Goal: Task Accomplishment & Management: Manage account settings

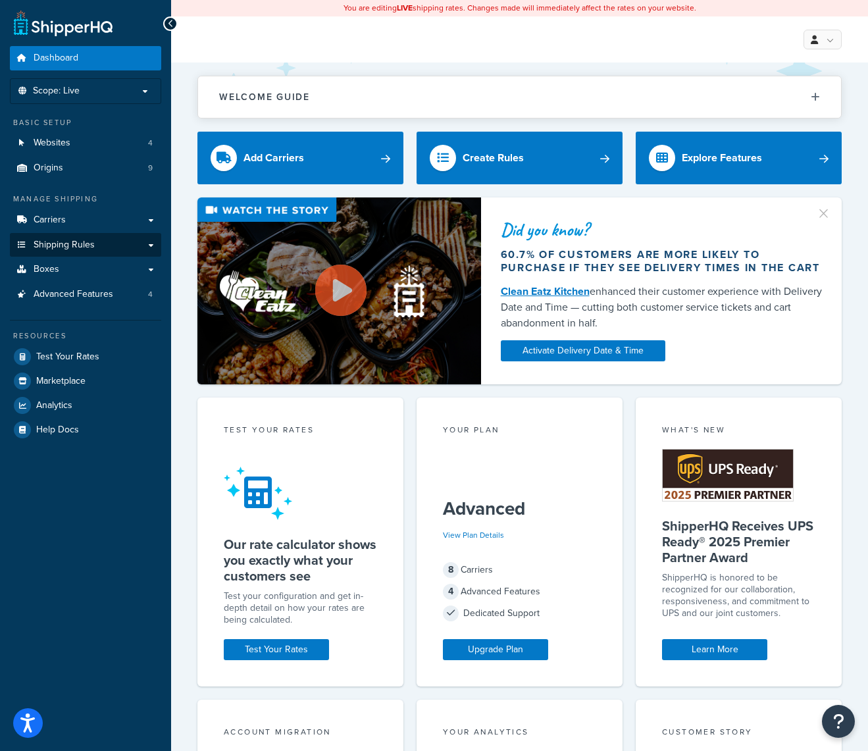
click at [109, 242] on link "Shipping Rules" at bounding box center [85, 245] width 151 height 24
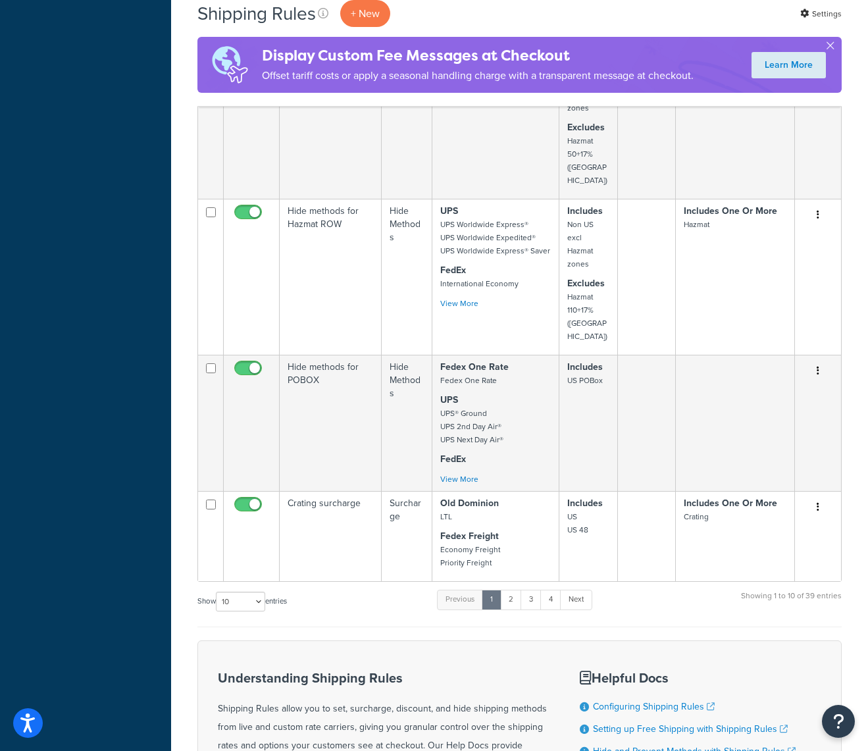
scroll to position [1394, 0]
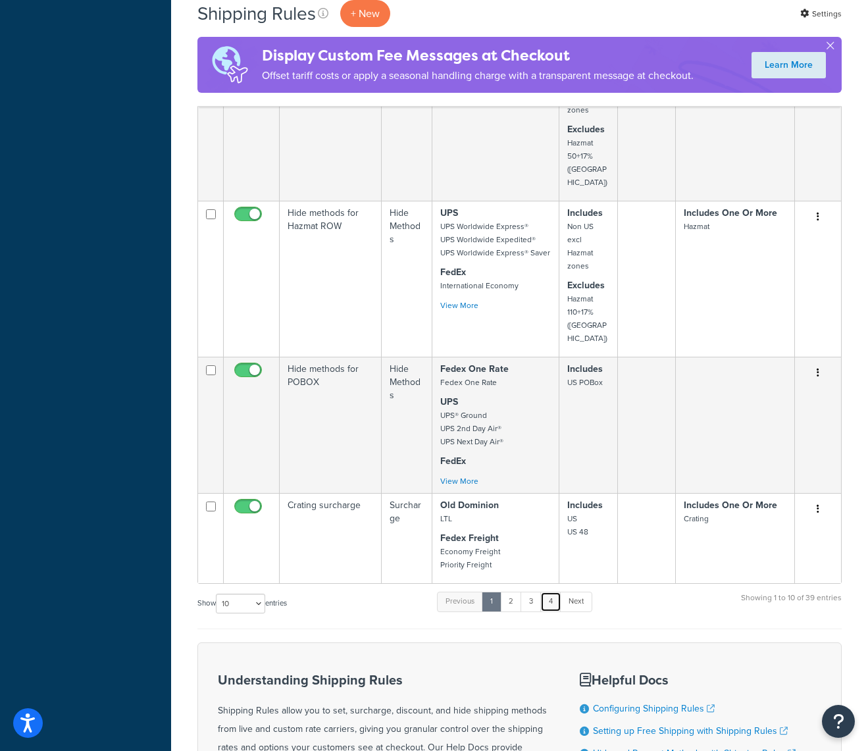
click at [551, 592] on link "4" at bounding box center [551, 602] width 21 height 20
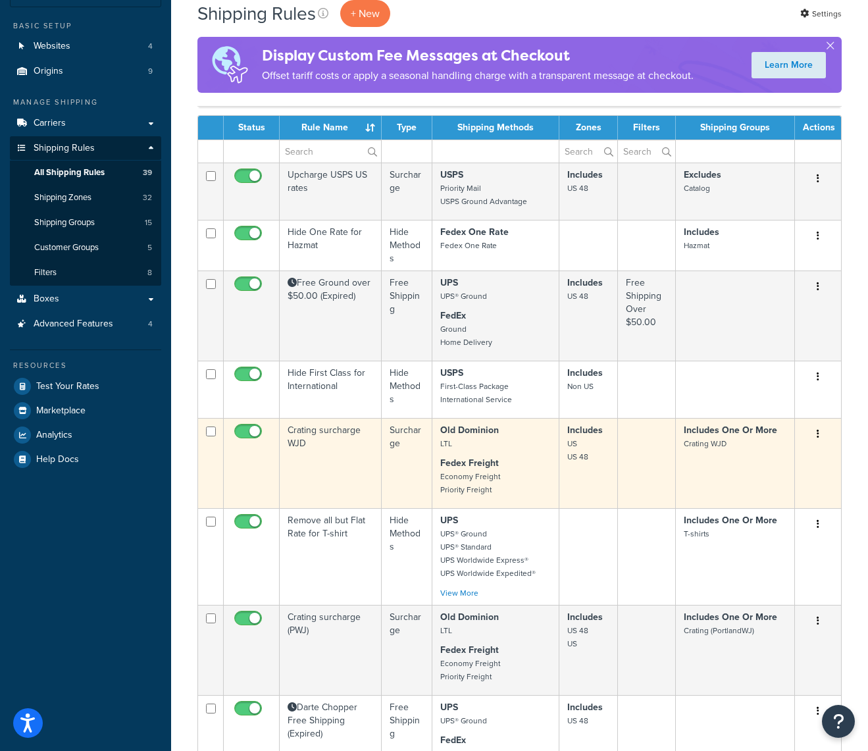
scroll to position [93, 0]
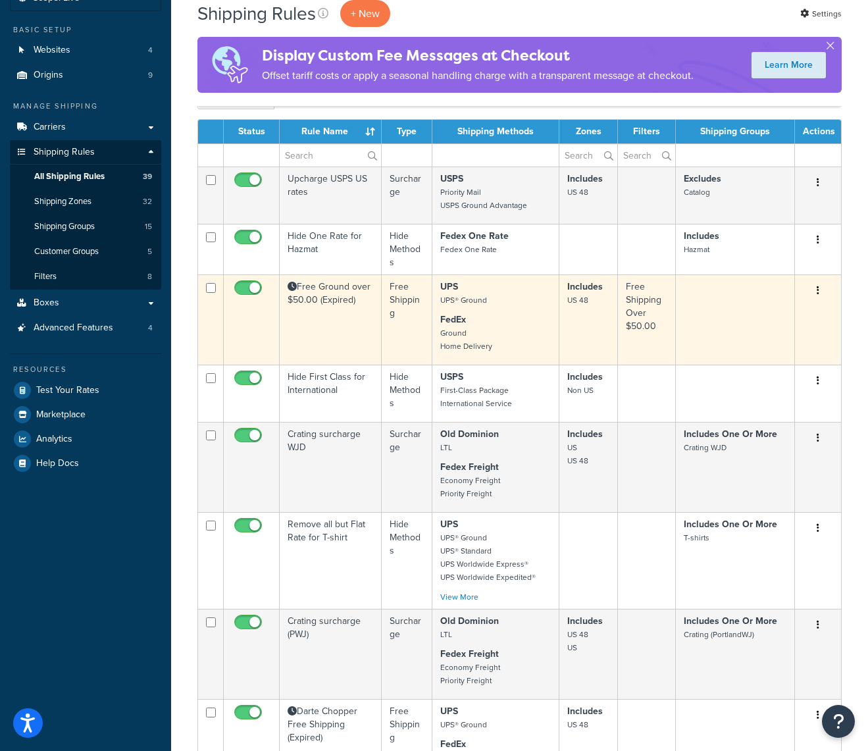
click at [821, 291] on button "button" at bounding box center [818, 290] width 18 height 21
click at [758, 310] on link "Edit" at bounding box center [775, 315] width 104 height 27
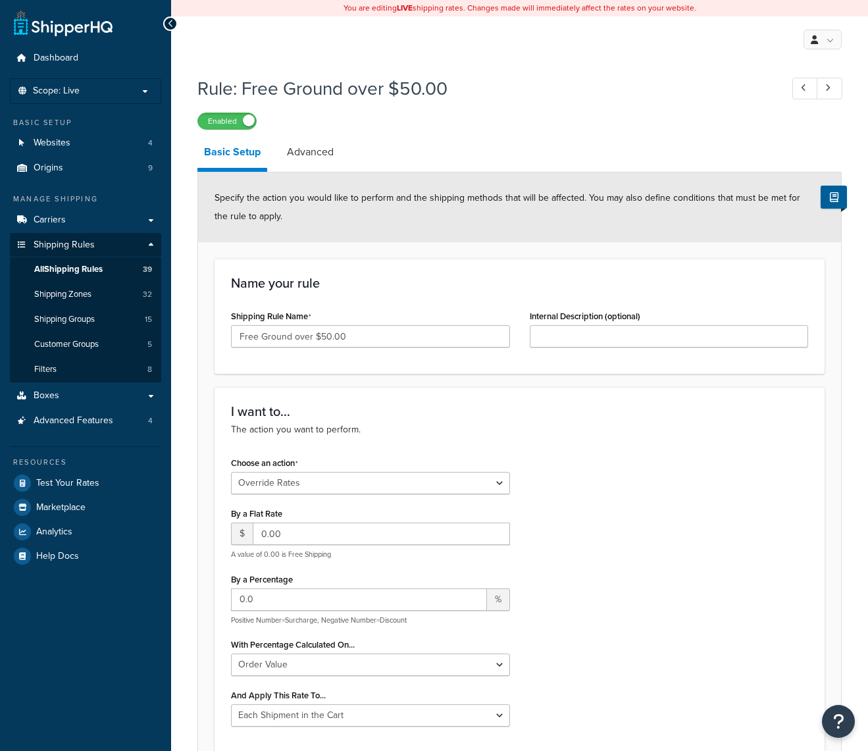
select select "OVERRIDE"
click at [321, 155] on link "Advanced" at bounding box center [310, 152] width 60 height 32
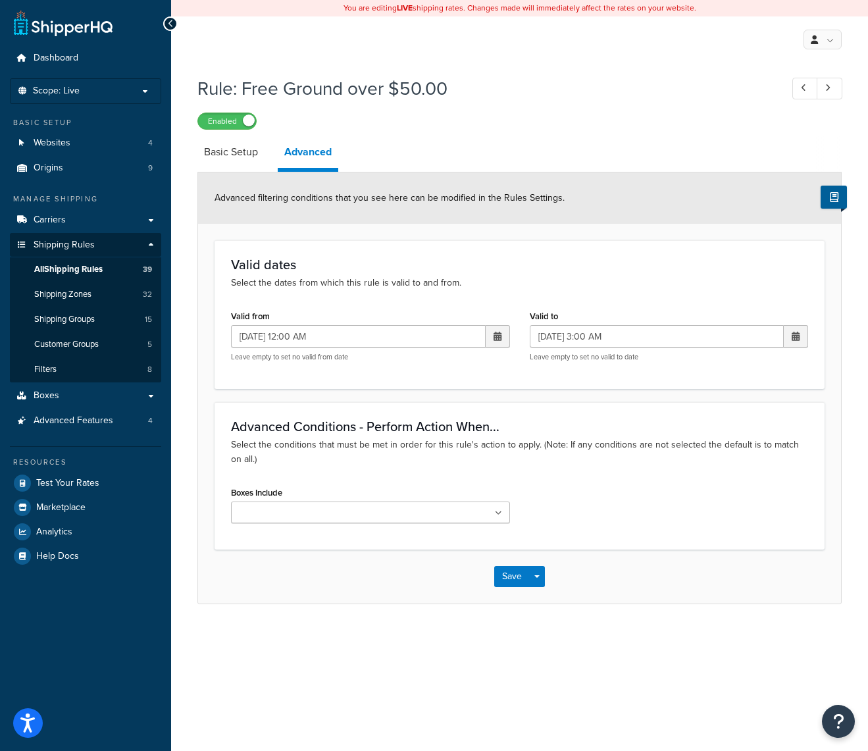
click at [499, 339] on span at bounding box center [498, 336] width 8 height 9
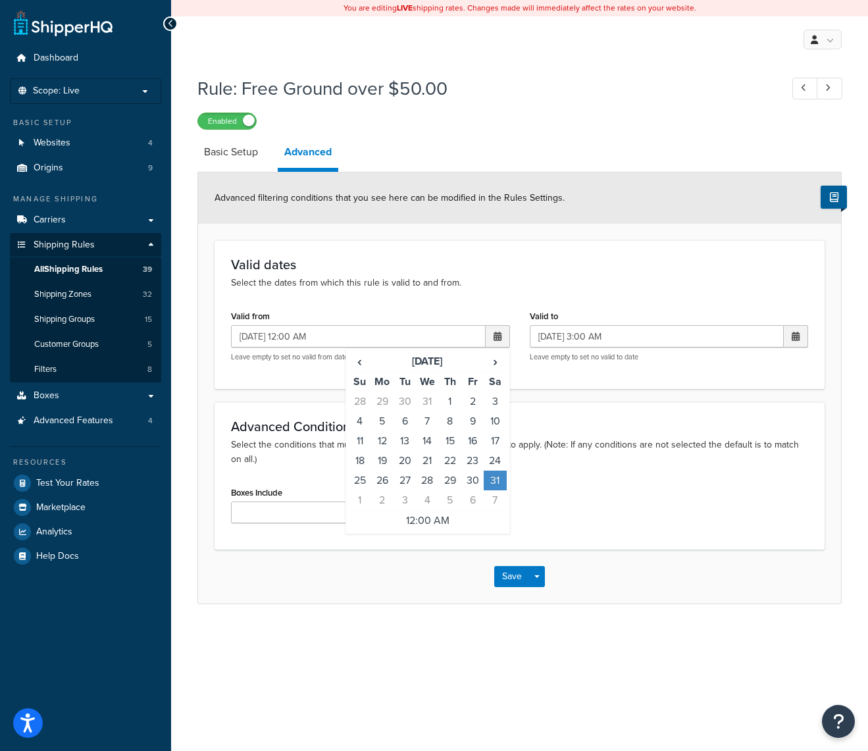
click at [498, 480] on td "31" at bounding box center [495, 481] width 22 height 20
click at [363, 500] on td "1" at bounding box center [360, 501] width 22 height 20
type input "09/01/2024 12:00 AM"
click at [464, 280] on p "Select the dates from which this rule is valid to and from." at bounding box center [519, 283] width 577 height 14
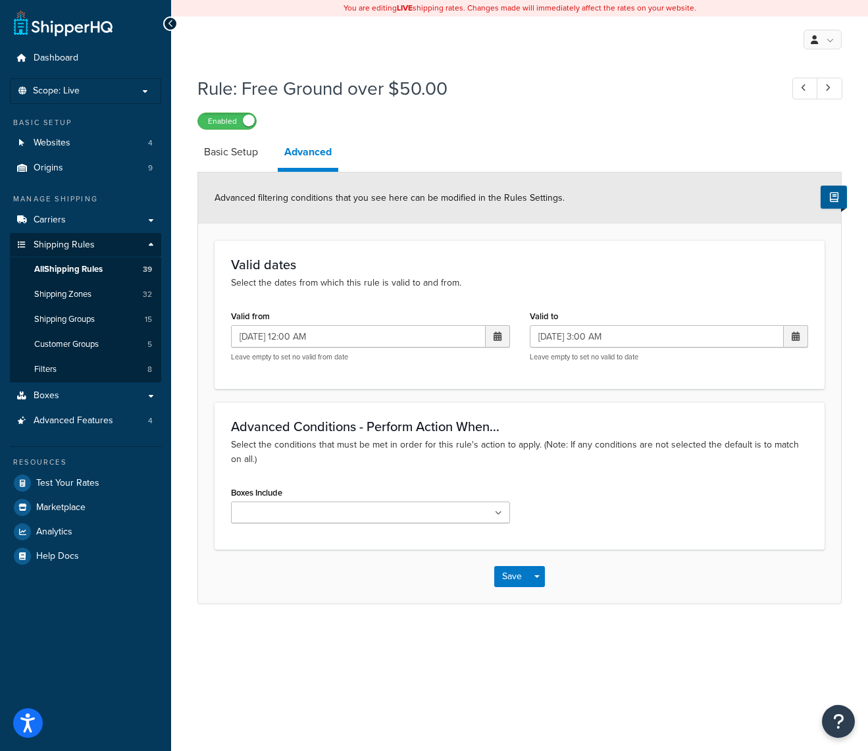
click at [802, 340] on span at bounding box center [796, 336] width 24 height 22
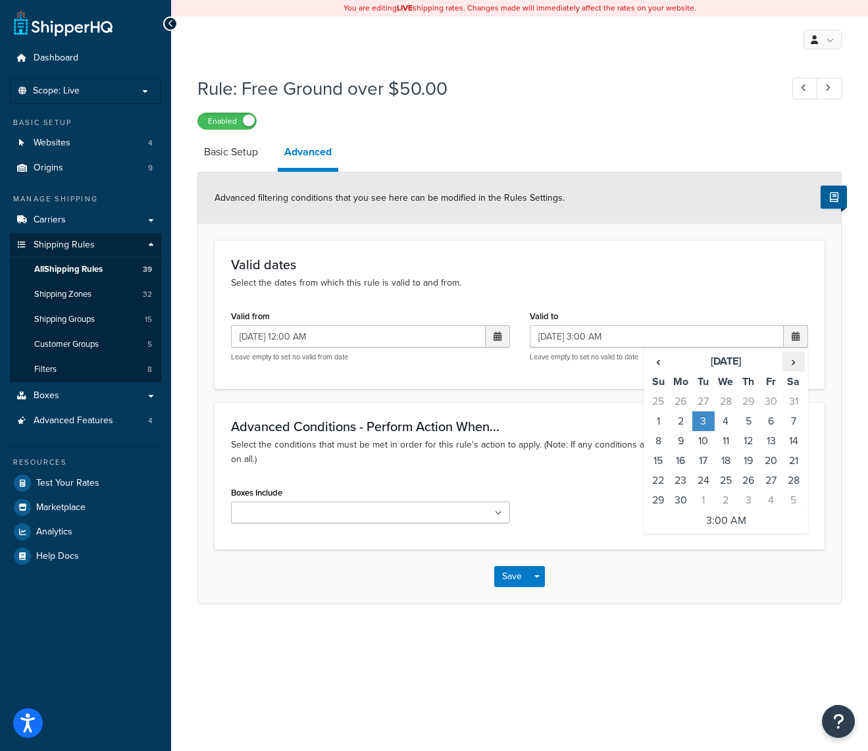
click at [794, 363] on span "›" at bounding box center [793, 361] width 21 height 18
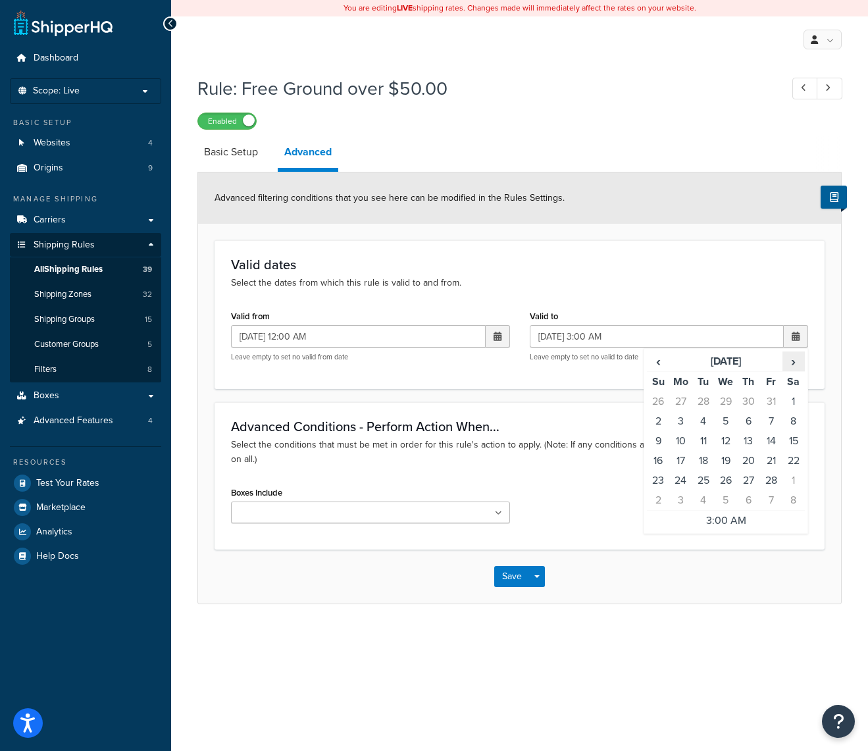
click at [794, 363] on span "›" at bounding box center [793, 361] width 21 height 18
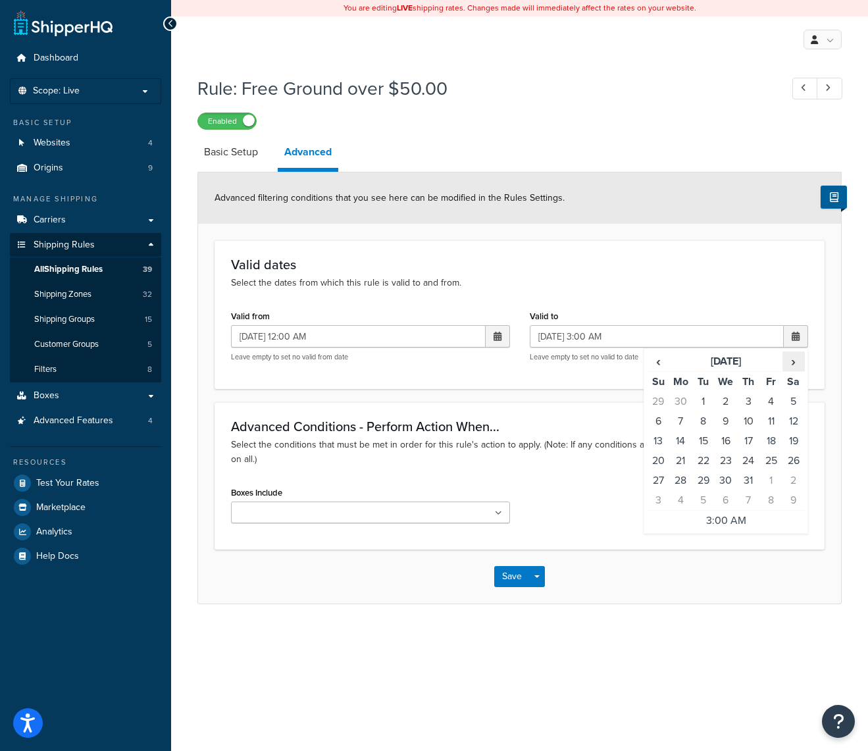
click at [794, 363] on span "›" at bounding box center [793, 361] width 21 height 18
click at [666, 362] on span "‹" at bounding box center [658, 361] width 21 height 18
click at [702, 404] on td "2" at bounding box center [704, 402] width 22 height 20
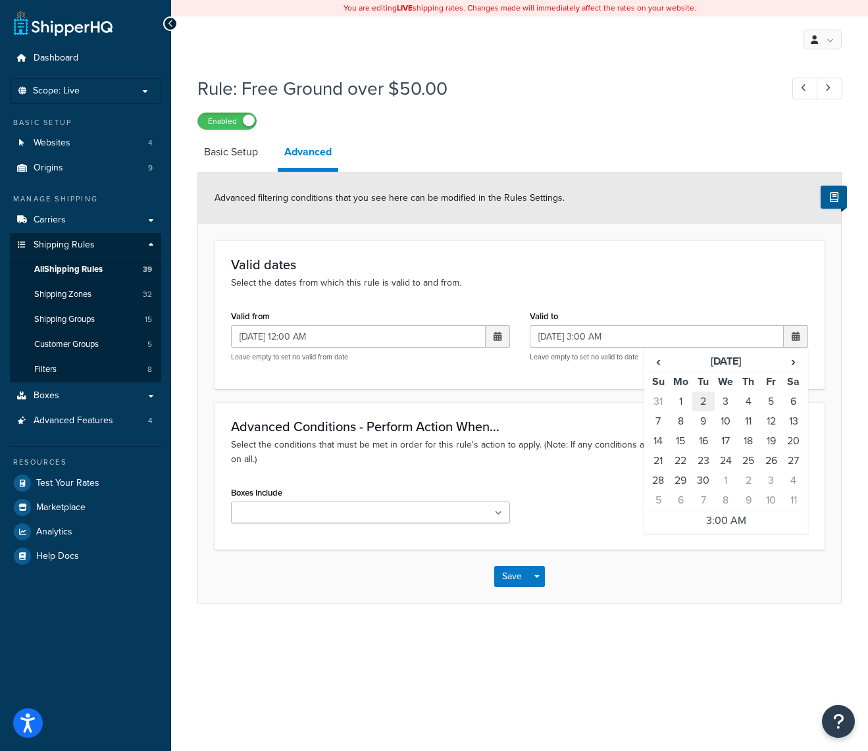
type input "[DATE] 3:00 AM"
click at [497, 335] on span at bounding box center [498, 336] width 8 height 9
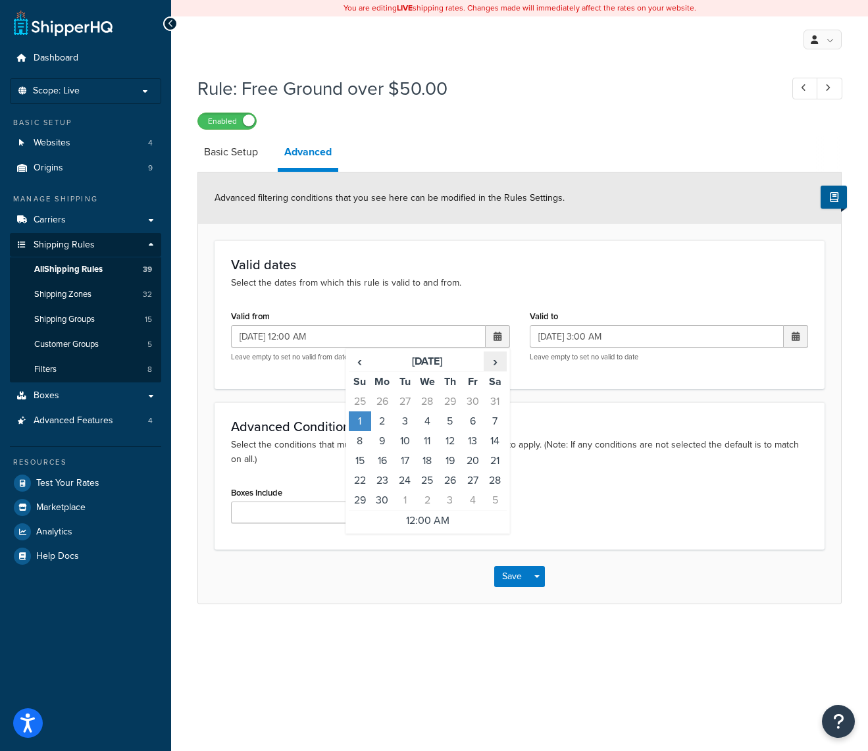
click at [500, 361] on span "›" at bounding box center [495, 361] width 21 height 18
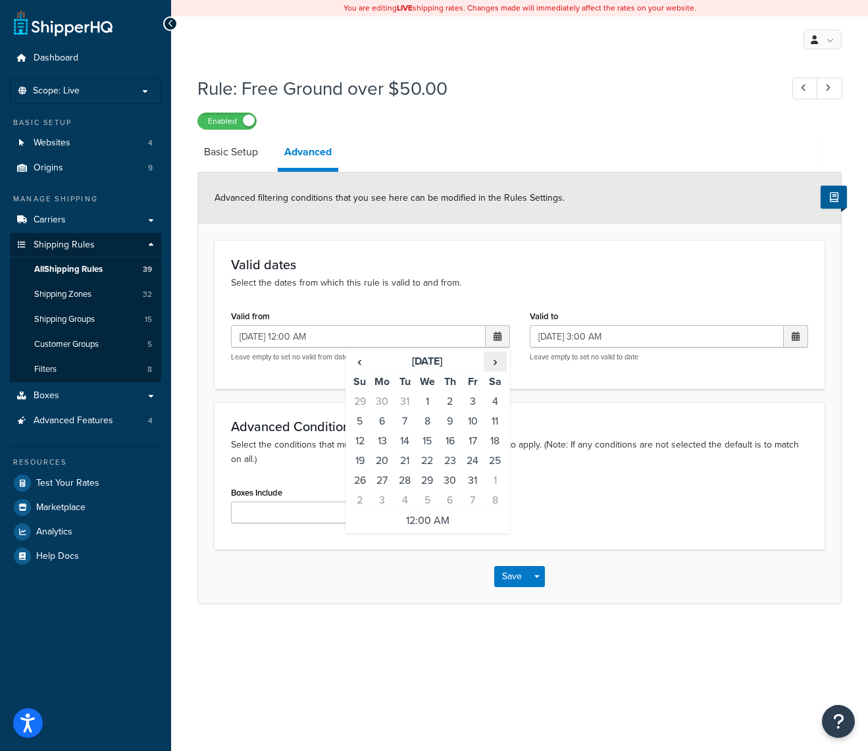
click at [500, 361] on span "›" at bounding box center [495, 361] width 21 height 18
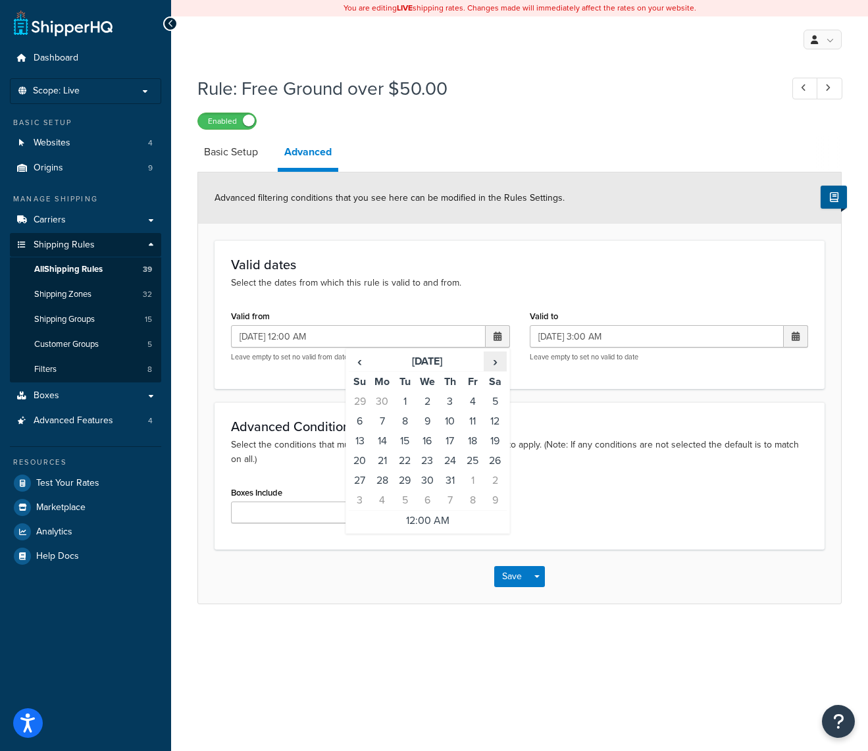
click at [500, 361] on span "›" at bounding box center [495, 361] width 21 height 18
click at [383, 402] on td "1" at bounding box center [382, 402] width 22 height 20
type input "[DATE] 12:00 AM"
click at [425, 298] on div "Valid dates Select the dates from which this rule is valid to and from. Valid f…" at bounding box center [520, 314] width 610 height 148
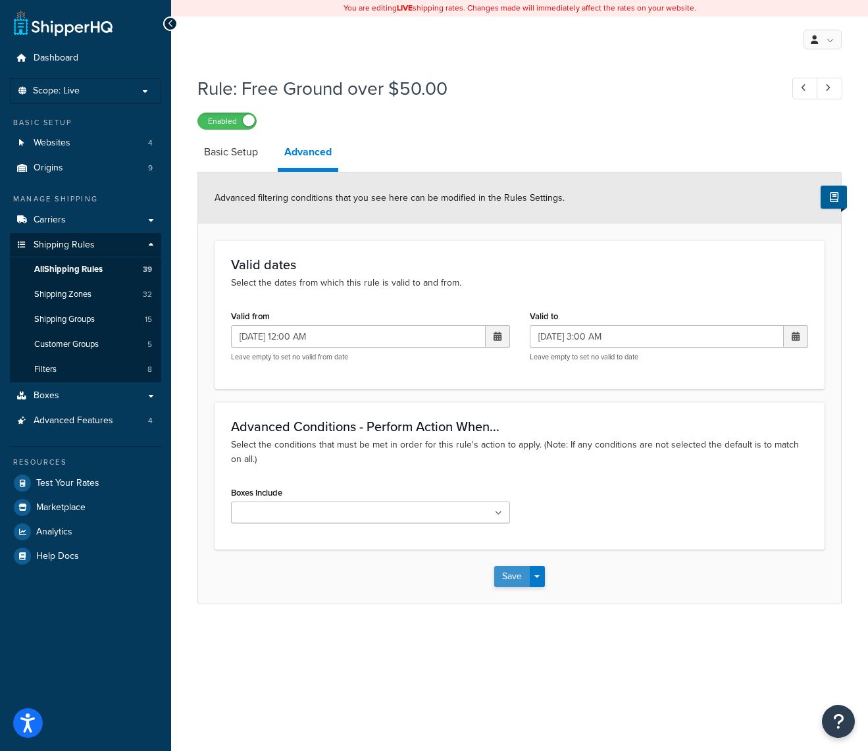
click at [511, 579] on button "Save" at bounding box center [512, 576] width 36 height 21
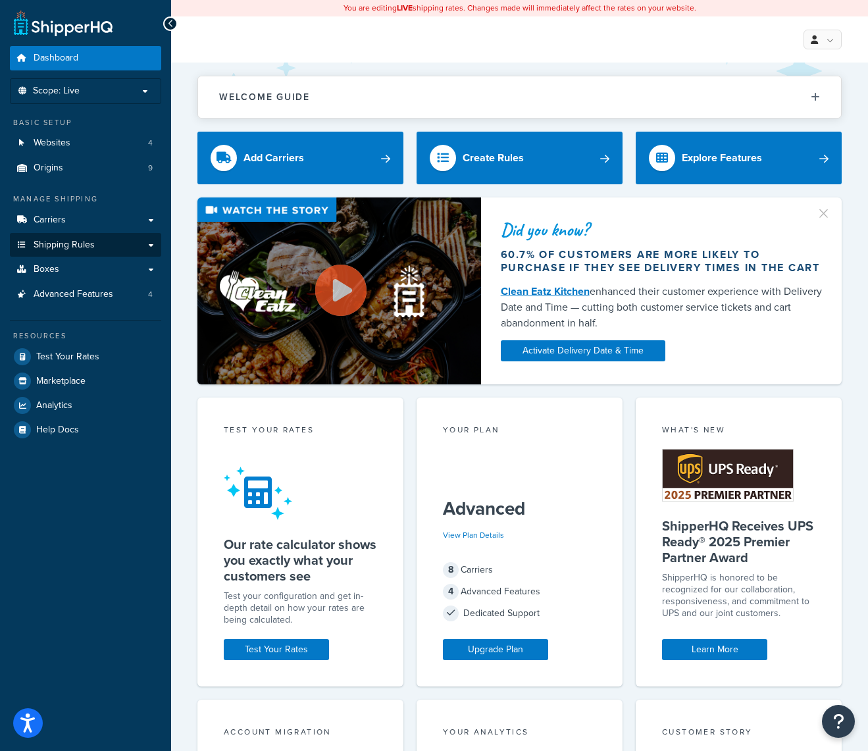
click at [56, 240] on span "Shipping Rules" at bounding box center [64, 245] width 61 height 11
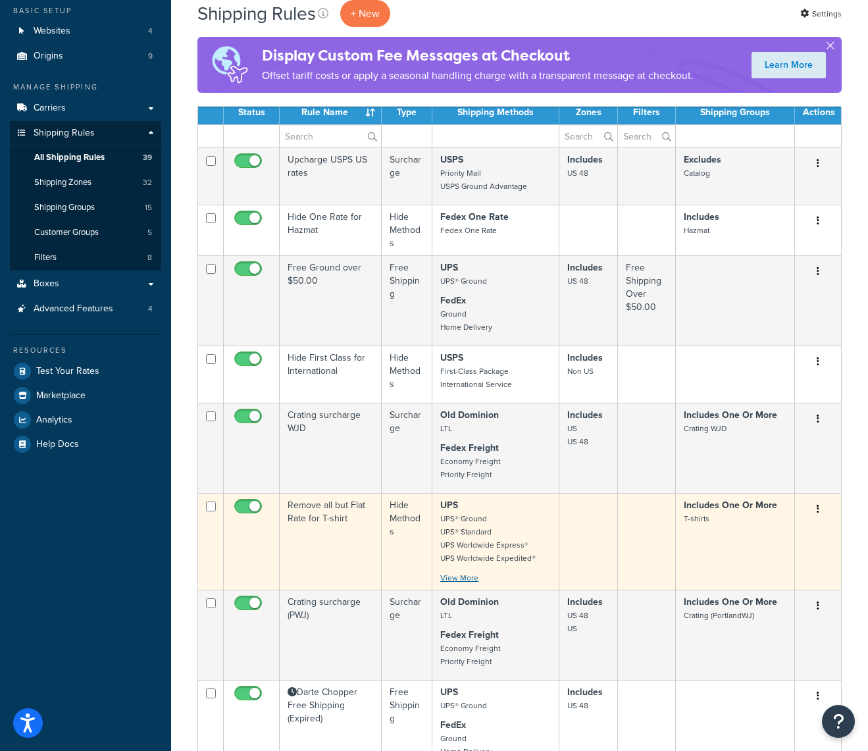
scroll to position [91, 0]
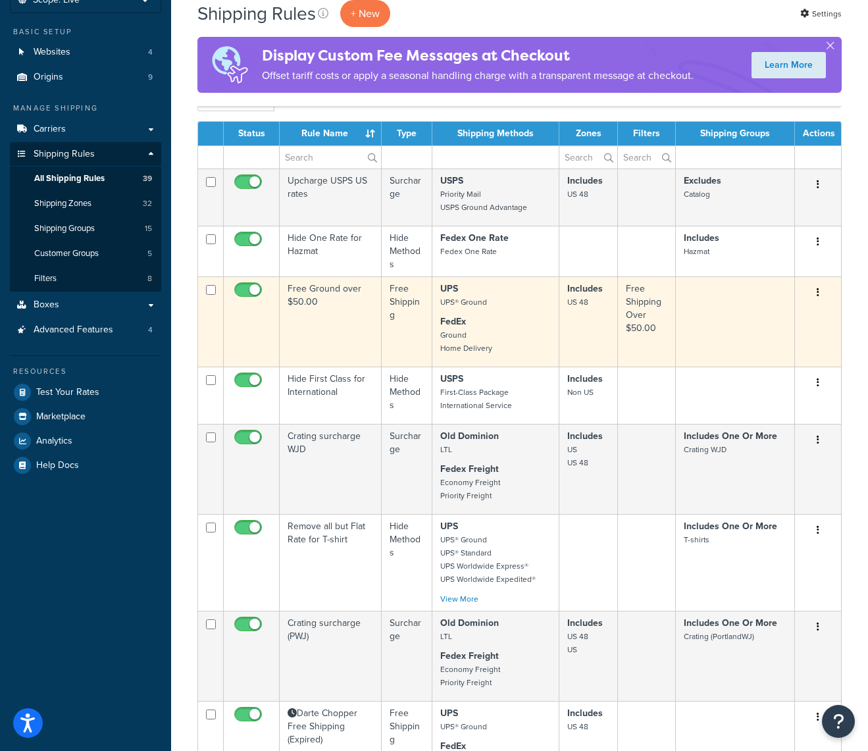
click at [819, 286] on button "button" at bounding box center [818, 292] width 18 height 21
click at [764, 311] on link "Edit" at bounding box center [775, 317] width 104 height 27
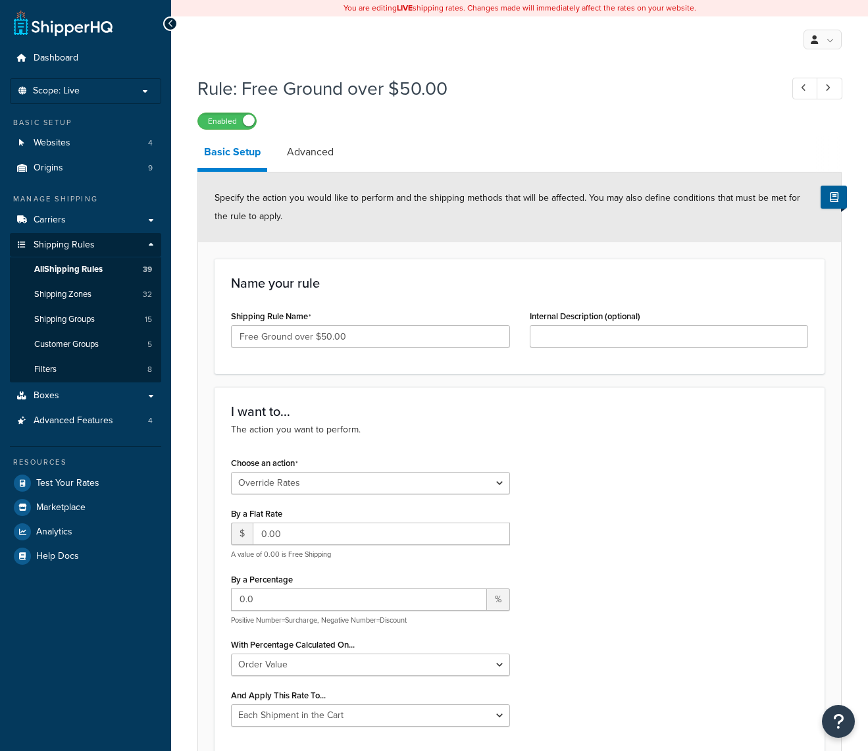
select select "OVERRIDE"
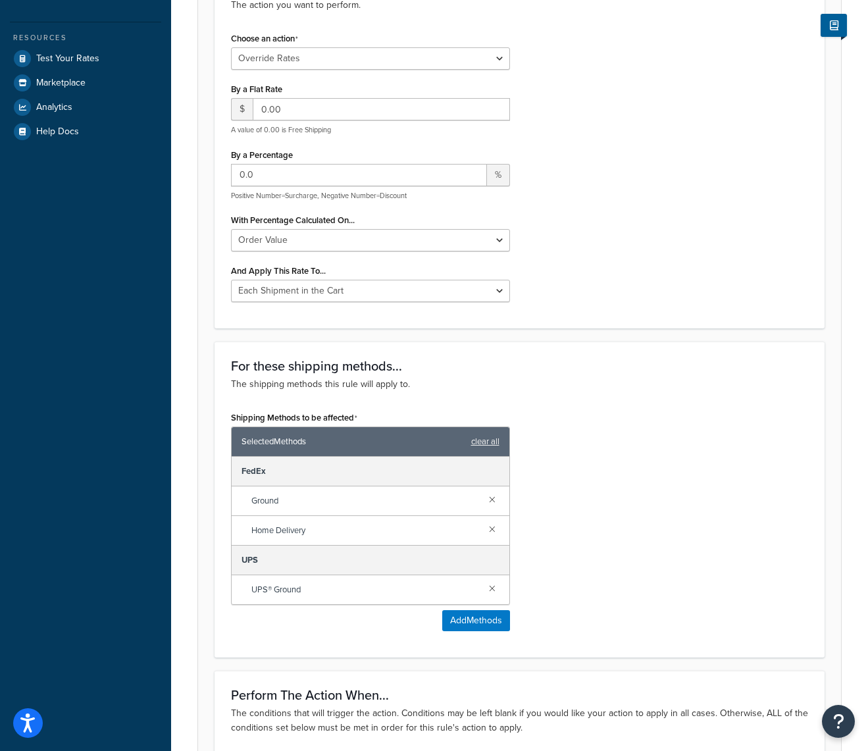
scroll to position [426, 0]
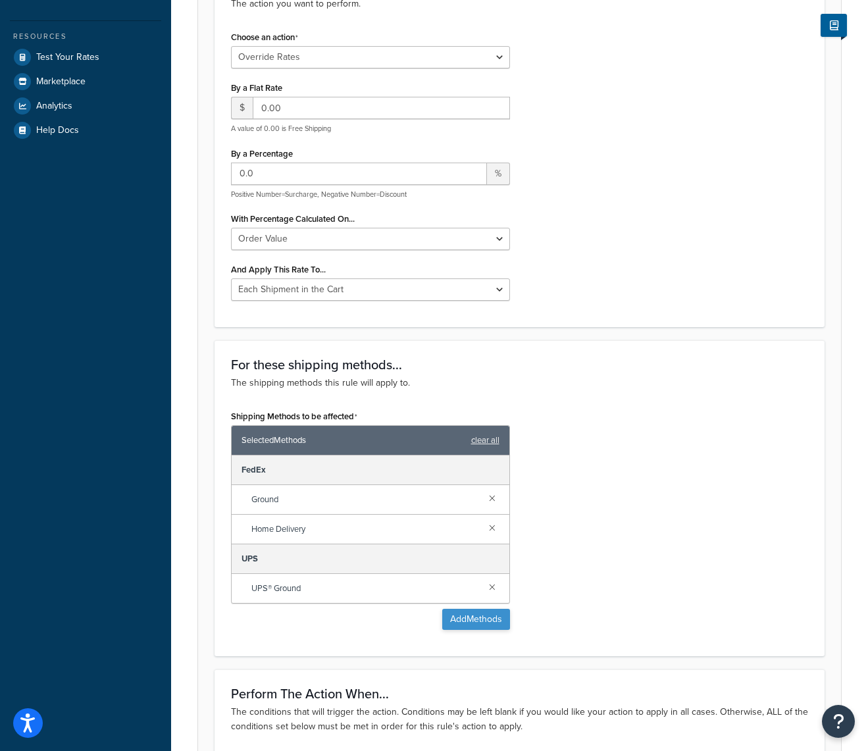
click at [479, 622] on button "Add Methods" at bounding box center [476, 619] width 68 height 21
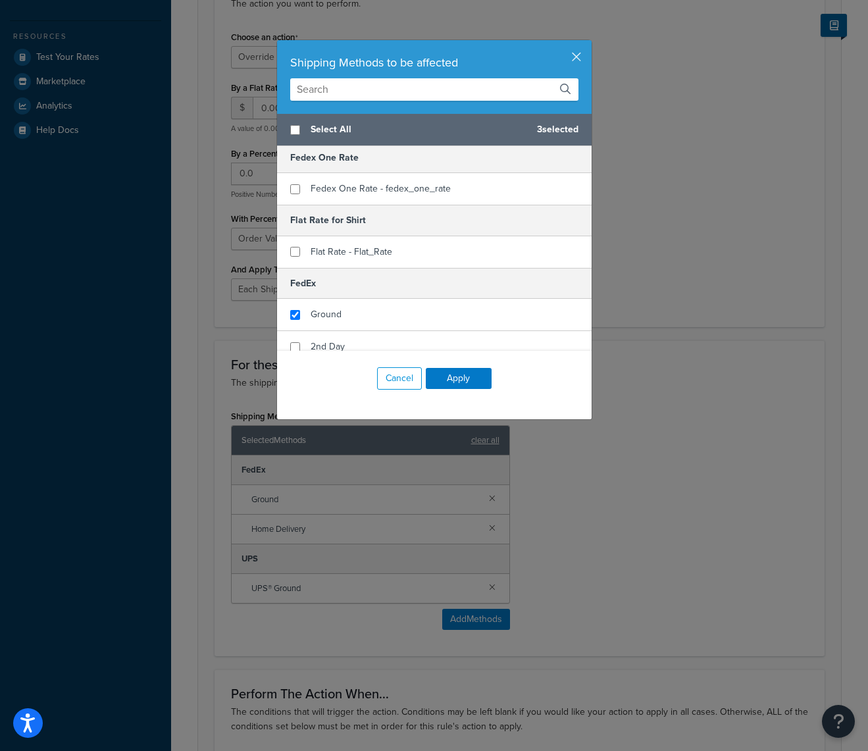
scroll to position [0, 0]
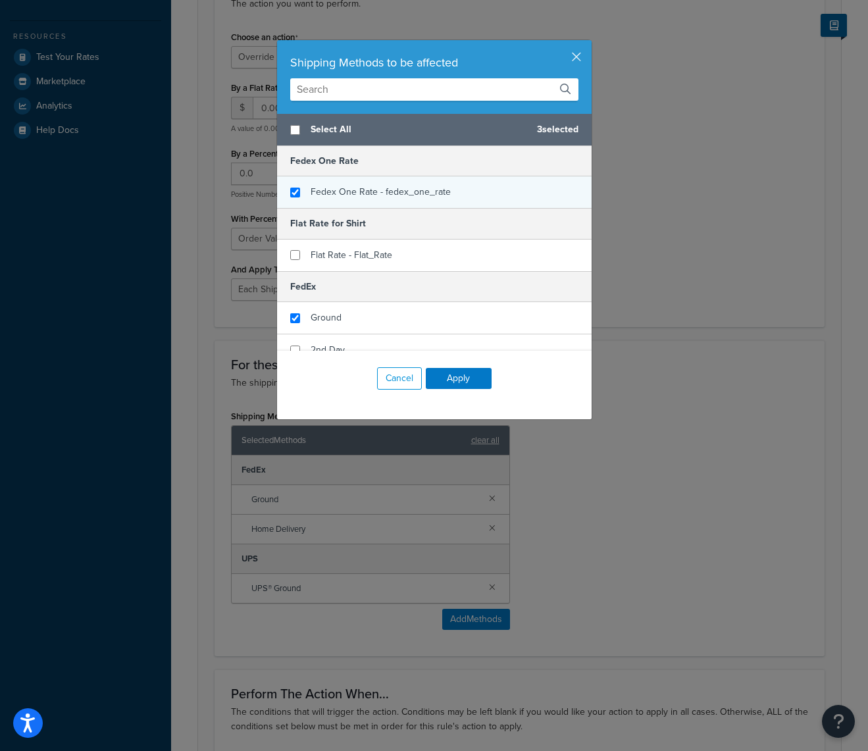
click at [295, 192] on input "checkbox" at bounding box center [295, 193] width 10 height 10
checkbox input "true"
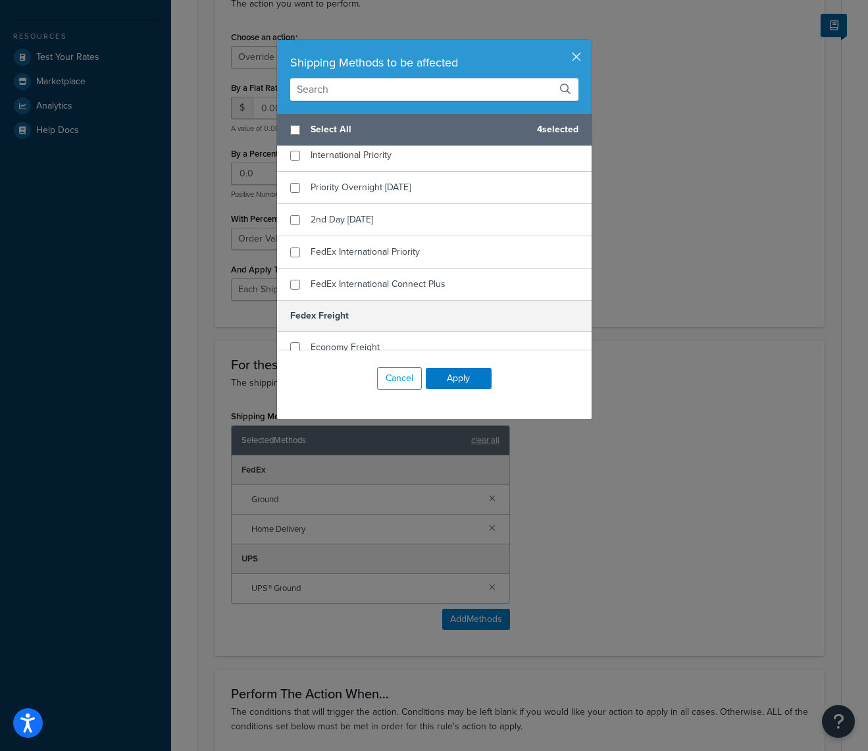
scroll to position [358, 0]
checkbox input "true"
click at [300, 280] on div "FedEx International Connect Plus" at bounding box center [434, 283] width 315 height 32
click at [465, 382] on button "Apply" at bounding box center [459, 378] width 66 height 21
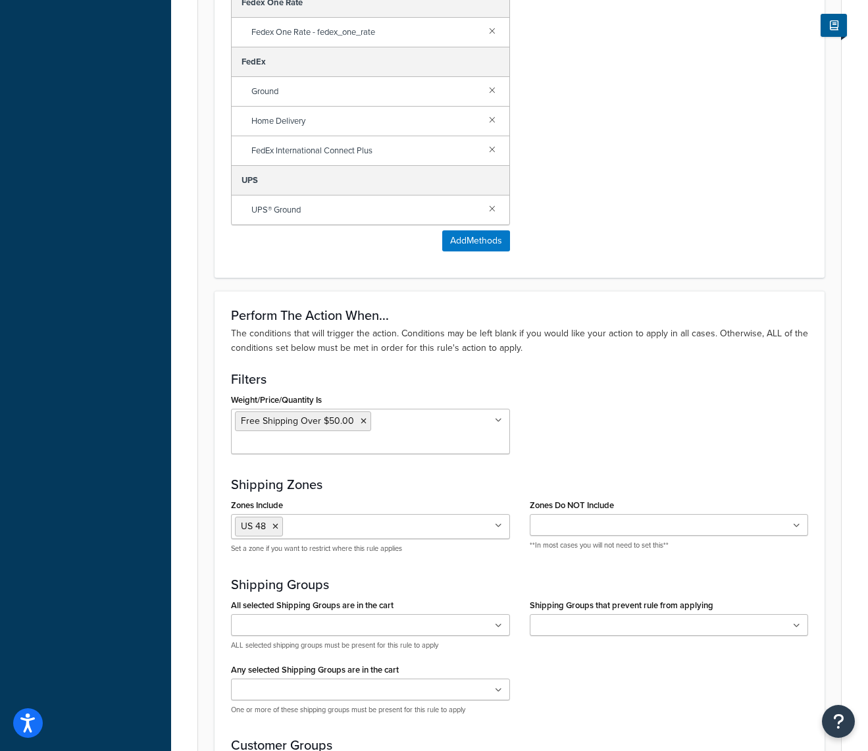
scroll to position [896, 0]
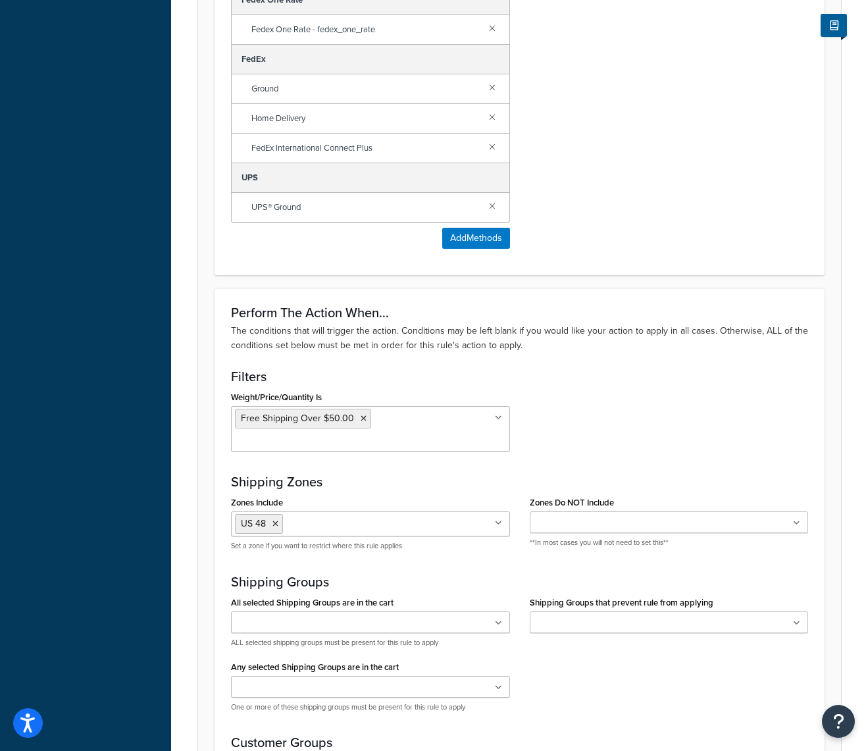
click at [502, 527] on icon at bounding box center [498, 523] width 7 height 8
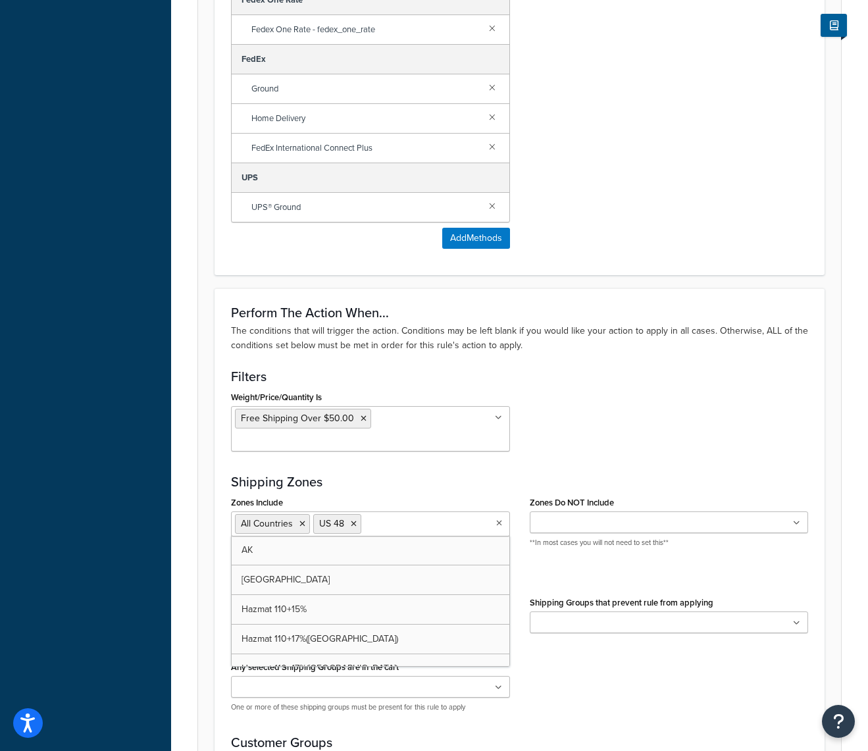
click at [514, 477] on h3 "Shipping Zones" at bounding box center [519, 482] width 577 height 14
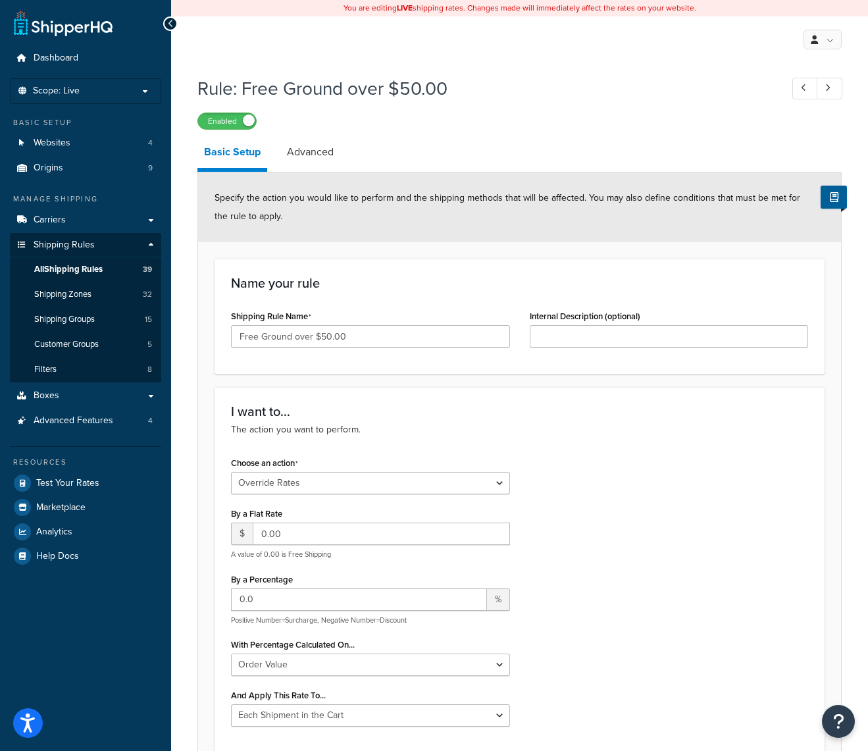
scroll to position [0, 0]
click at [313, 161] on link "Advanced" at bounding box center [310, 152] width 60 height 32
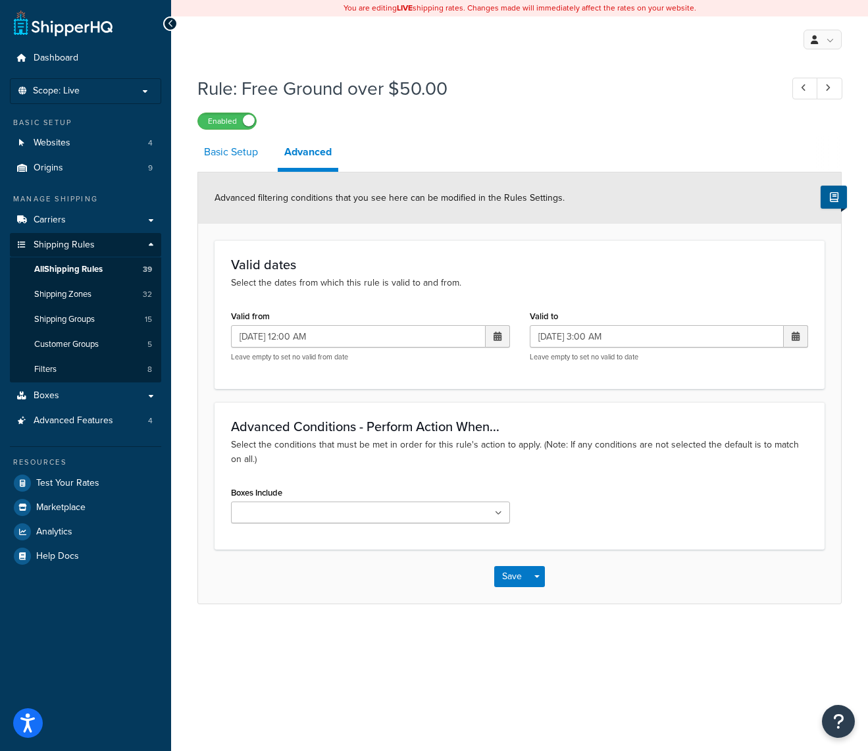
click at [255, 157] on link "Basic Setup" at bounding box center [231, 152] width 67 height 32
select select "OVERRIDE"
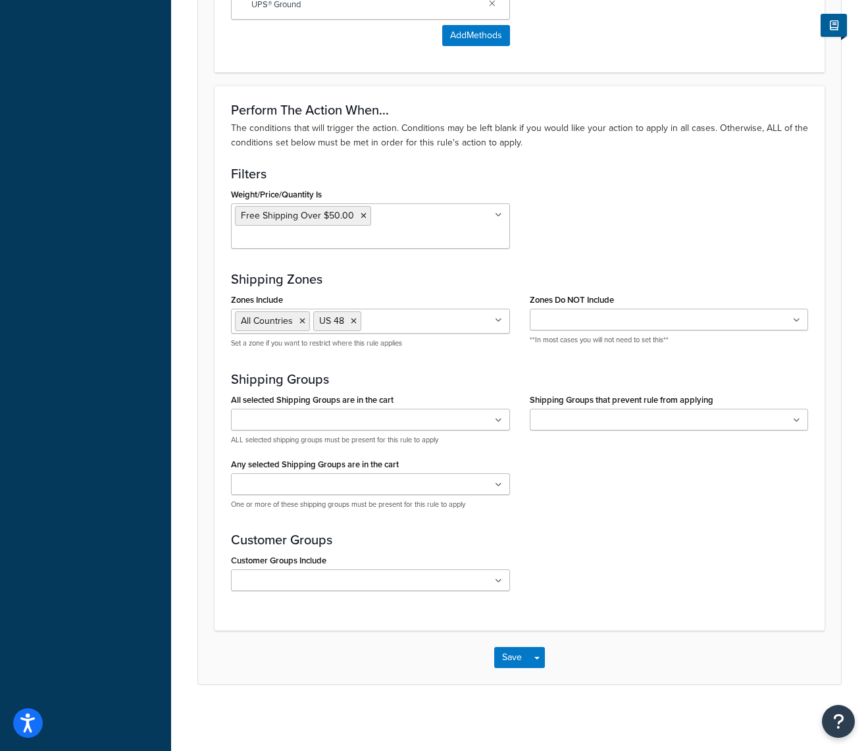
scroll to position [1099, 0]
click at [541, 661] on button "Save Dropdown" at bounding box center [537, 657] width 16 height 21
click at [440, 653] on div "Save Save Dropdown Save and Edit Save and Duplicate Save and Create New" at bounding box center [519, 658] width 643 height 54
click at [506, 658] on button "Save" at bounding box center [512, 657] width 36 height 21
